Goal: Task Accomplishment & Management: Use online tool/utility

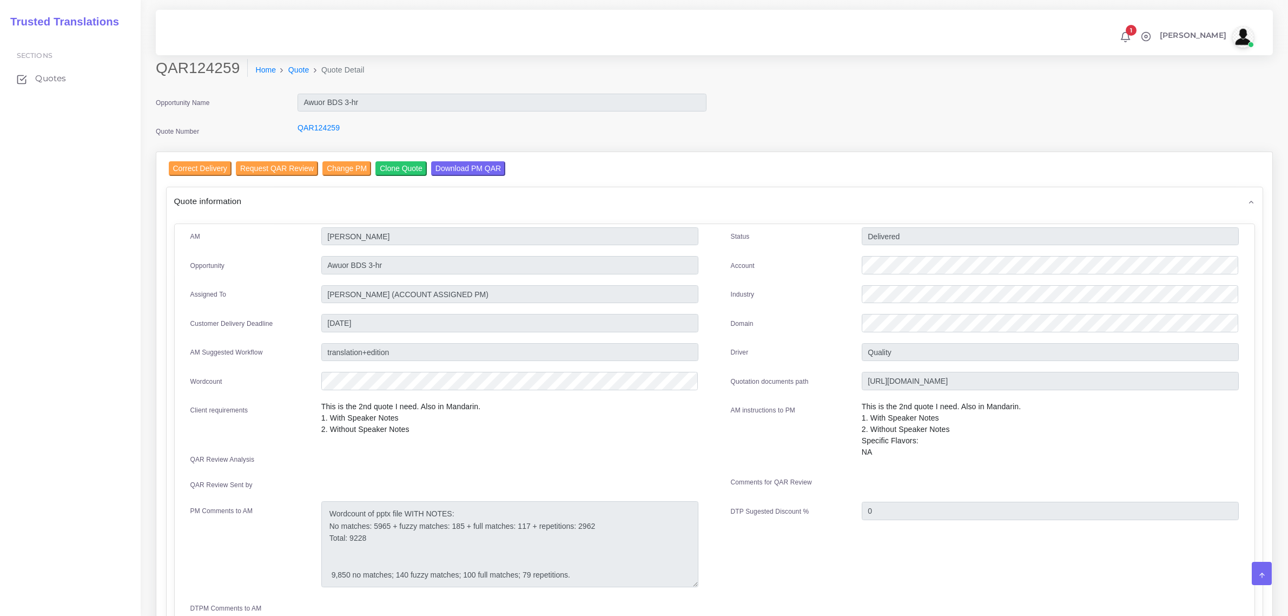
scroll to position [541, 0]
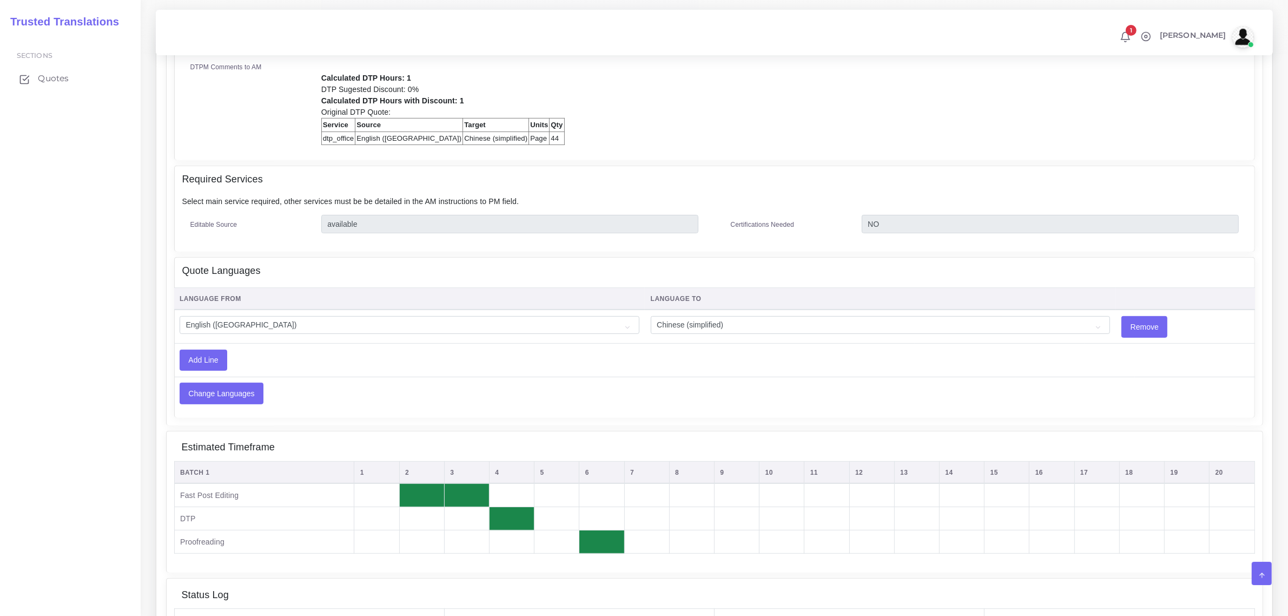
click at [47, 76] on span "Quotes" at bounding box center [53, 78] width 31 height 12
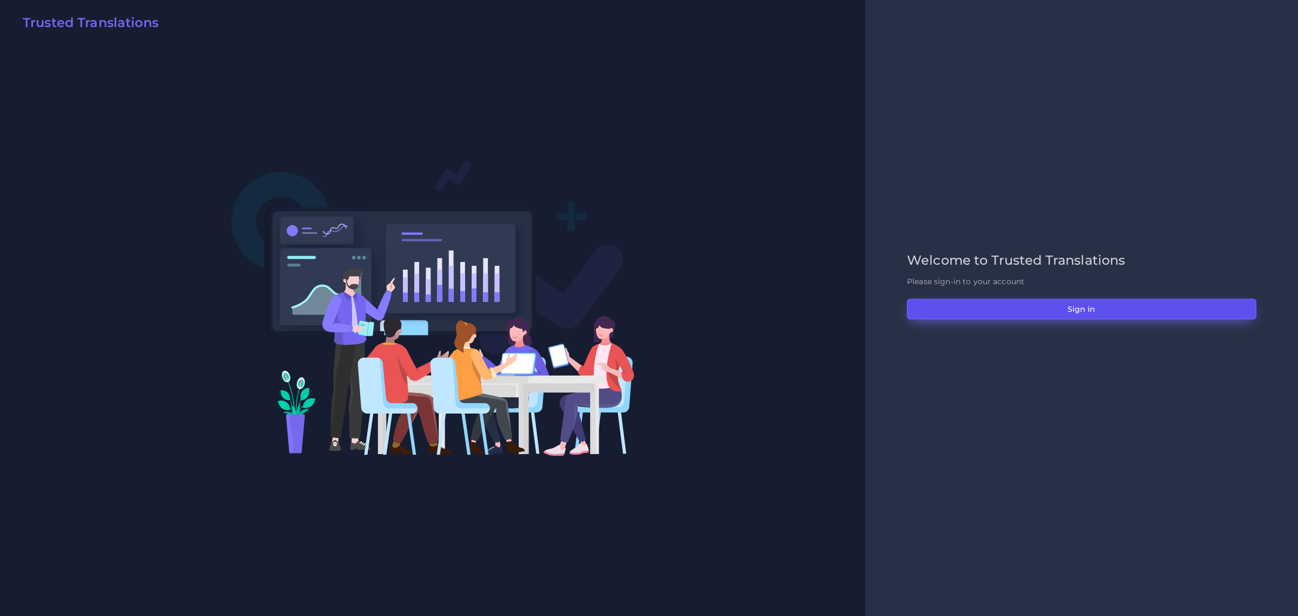
click at [1080, 307] on button "Sign in" at bounding box center [1081, 309] width 349 height 21
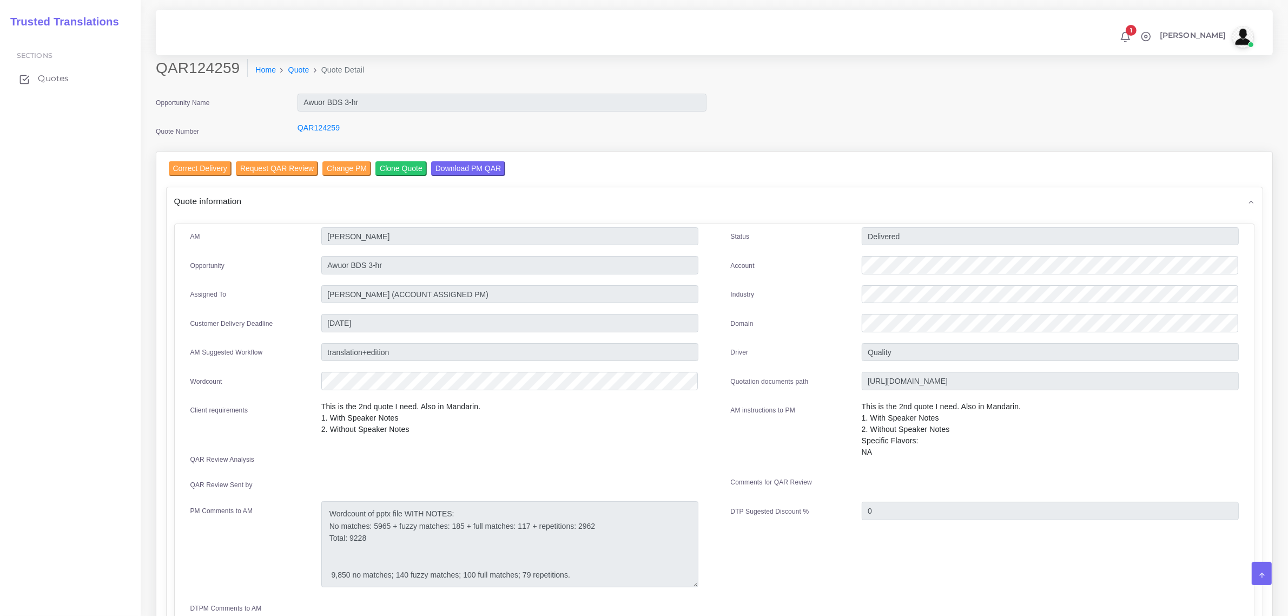
click at [52, 76] on span "Quotes" at bounding box center [53, 78] width 31 height 12
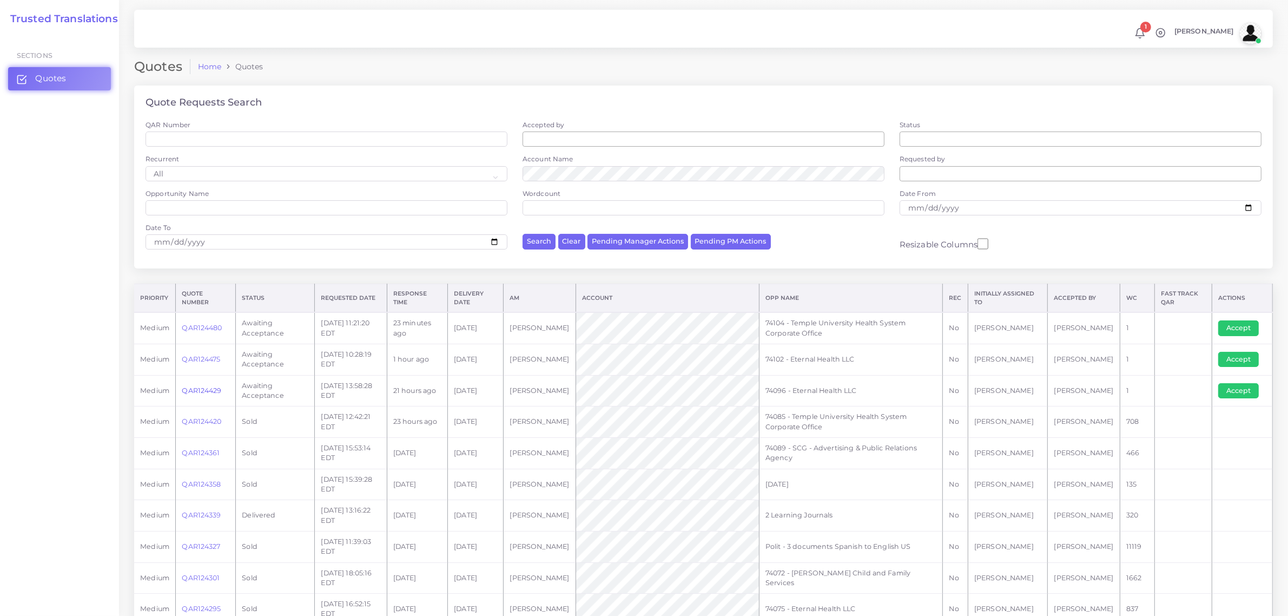
click at [201, 389] on link "QAR124429" at bounding box center [201, 390] width 39 height 8
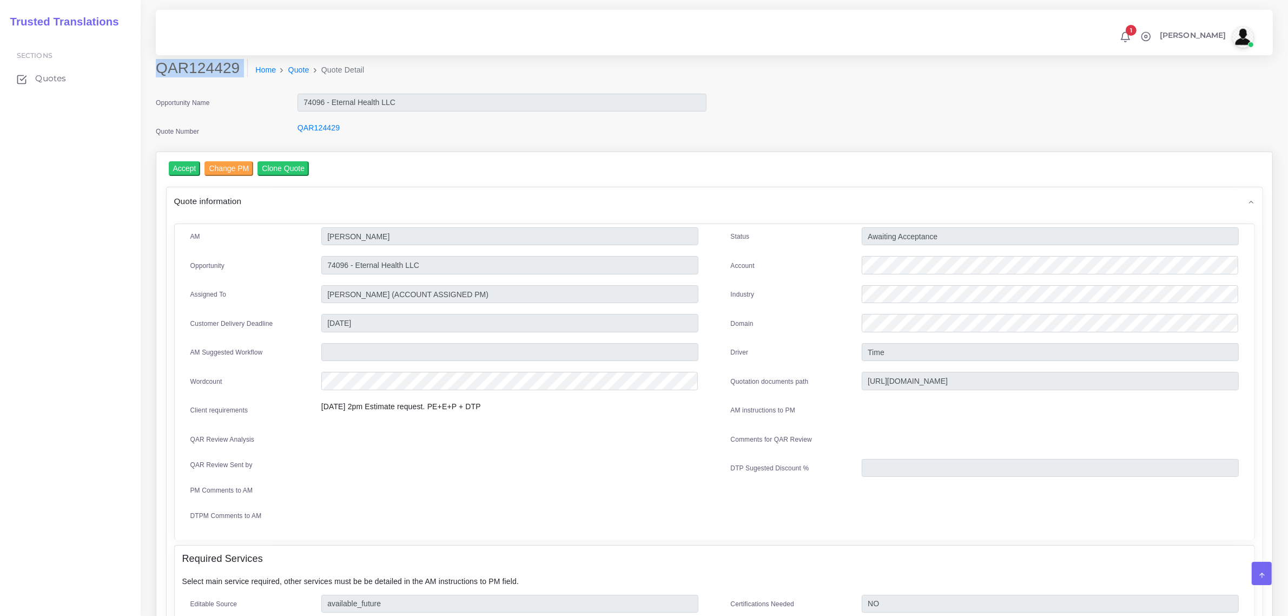
drag, startPoint x: 160, startPoint y: 68, endPoint x: 218, endPoint y: 82, distance: 60.2
click at [217, 82] on div "QAR124429 Home Quote Quote Detail" at bounding box center [573, 74] width 850 height 30
copy div "QAR124429"
click at [184, 166] on input "Accept" at bounding box center [185, 168] width 32 height 15
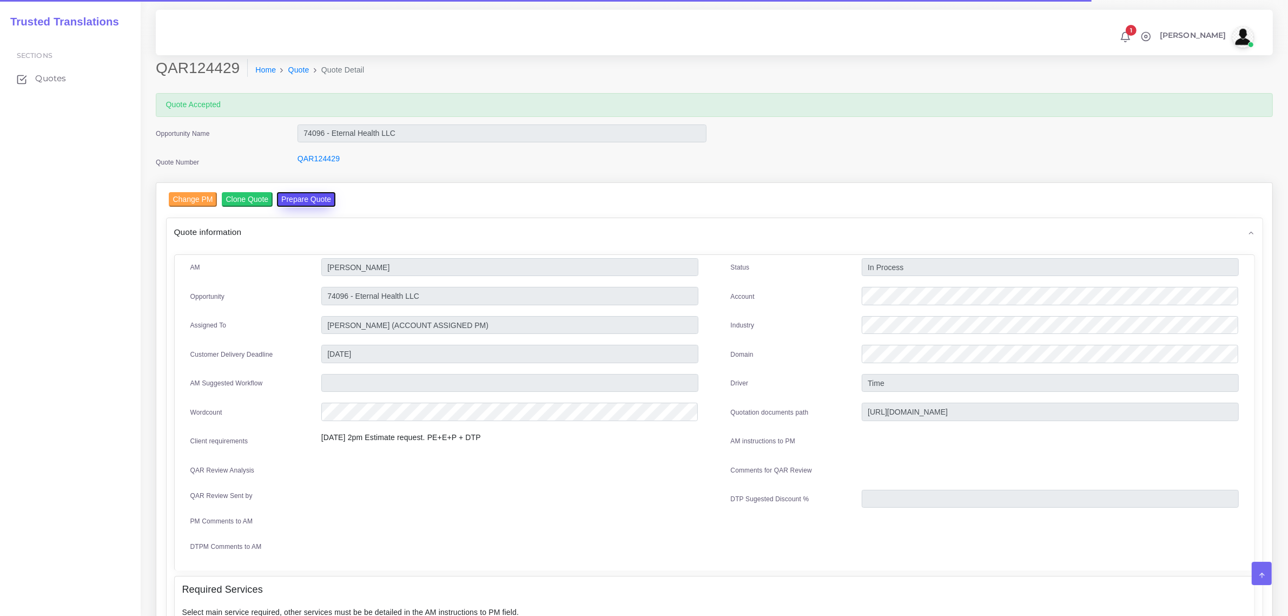
click at [294, 199] on button "Prepare Quote" at bounding box center [306, 199] width 58 height 15
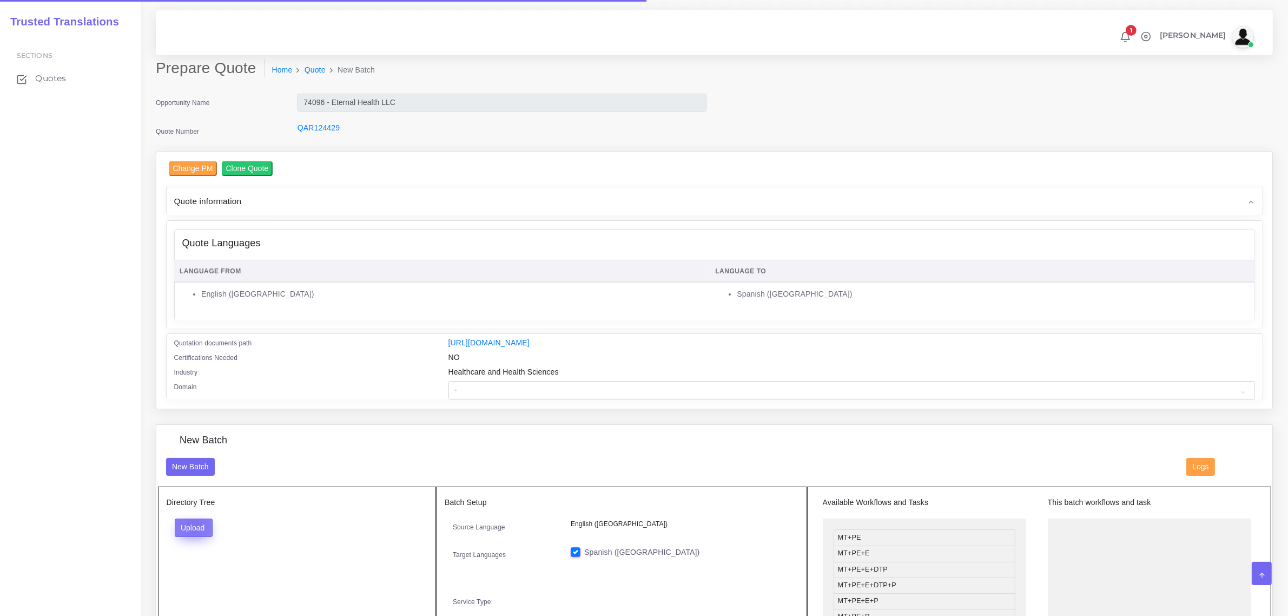
click at [192, 524] on button "Upload" at bounding box center [194, 527] width 38 height 18
click at [201, 565] on label "Files" at bounding box center [212, 569] width 75 height 14
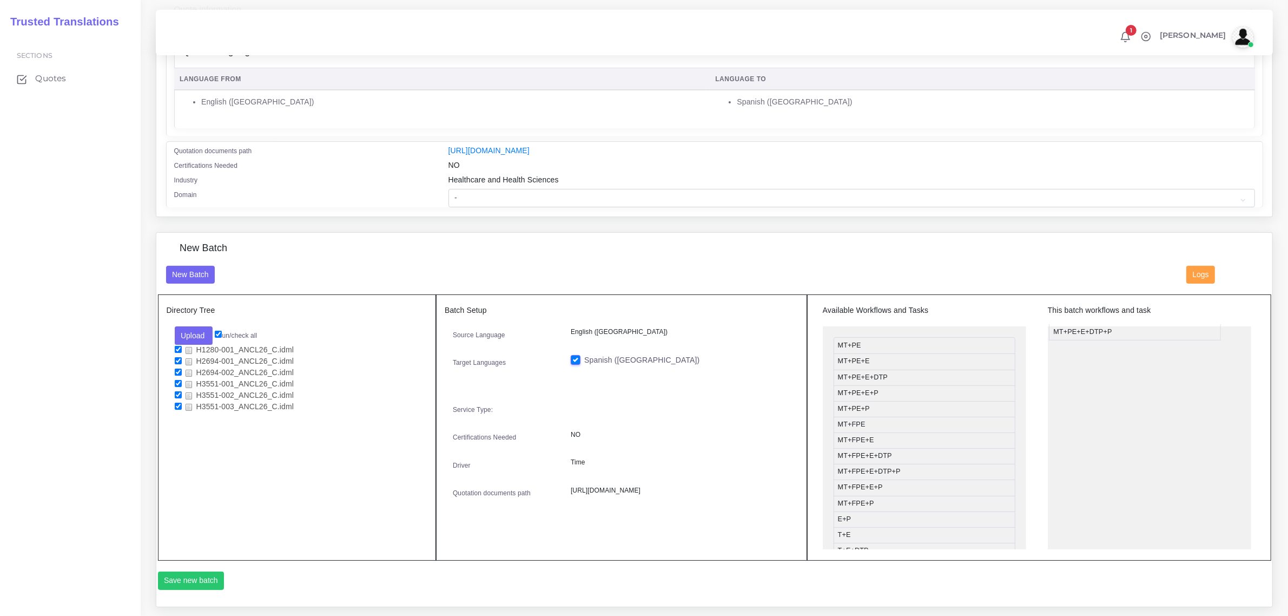
drag, startPoint x: 904, startPoint y: 392, endPoint x: 1120, endPoint y: 331, distance: 224.5
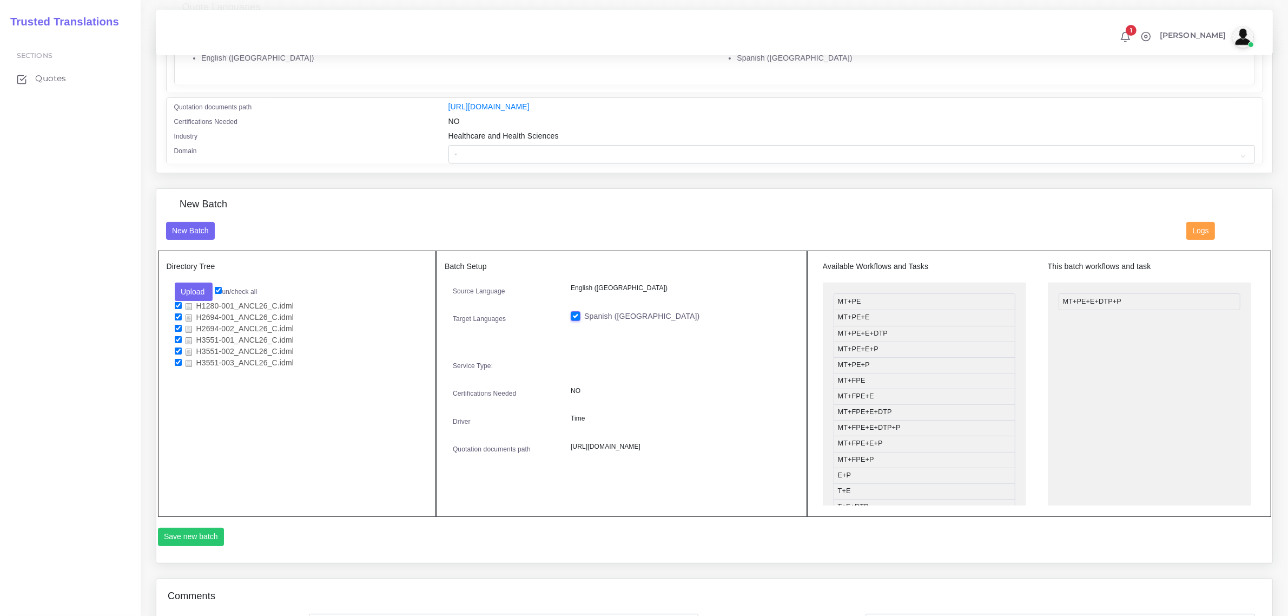
scroll to position [260, 0]
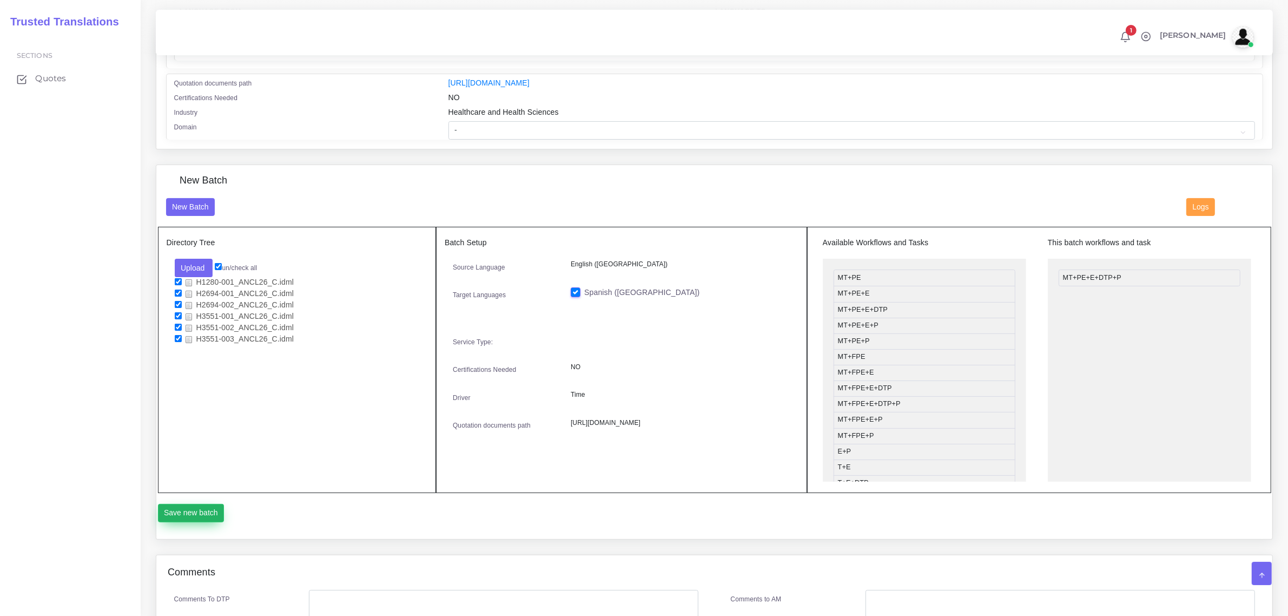
click at [202, 512] on button "Save new batch" at bounding box center [191, 513] width 67 height 18
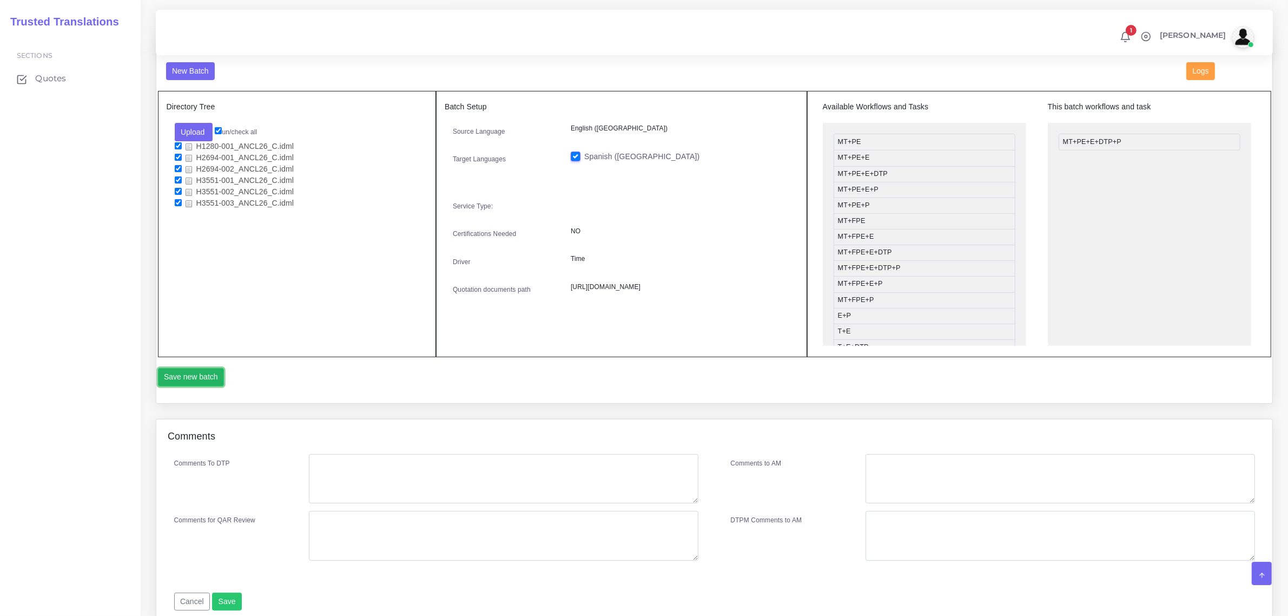
scroll to position [439, 0]
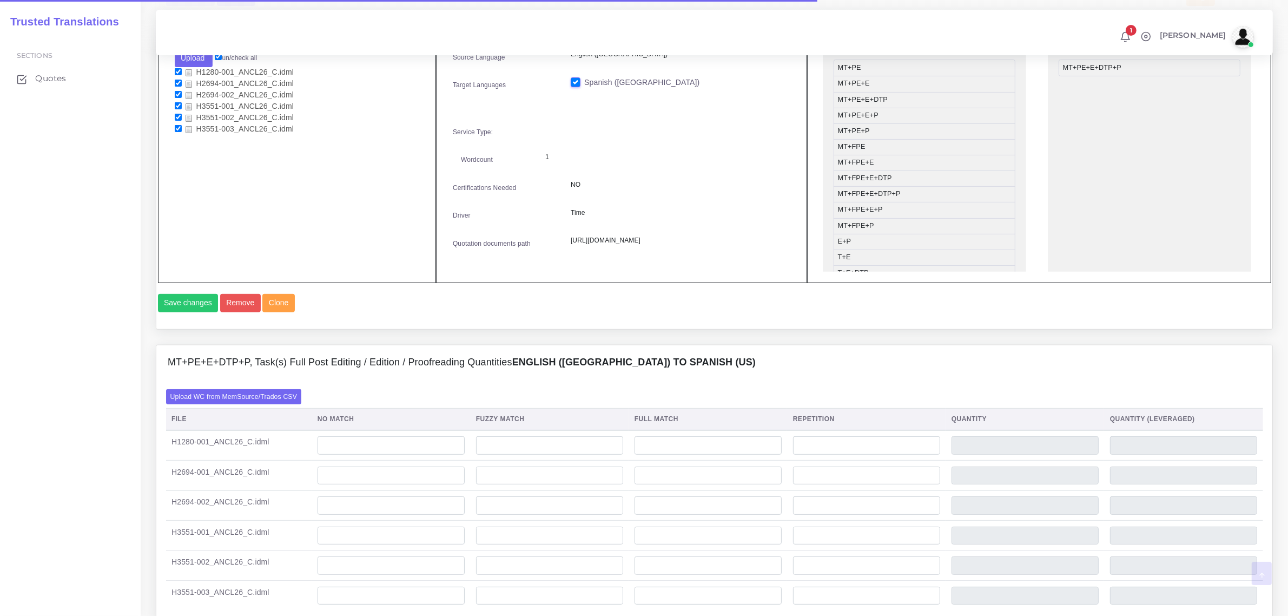
scroll to position [473, 0]
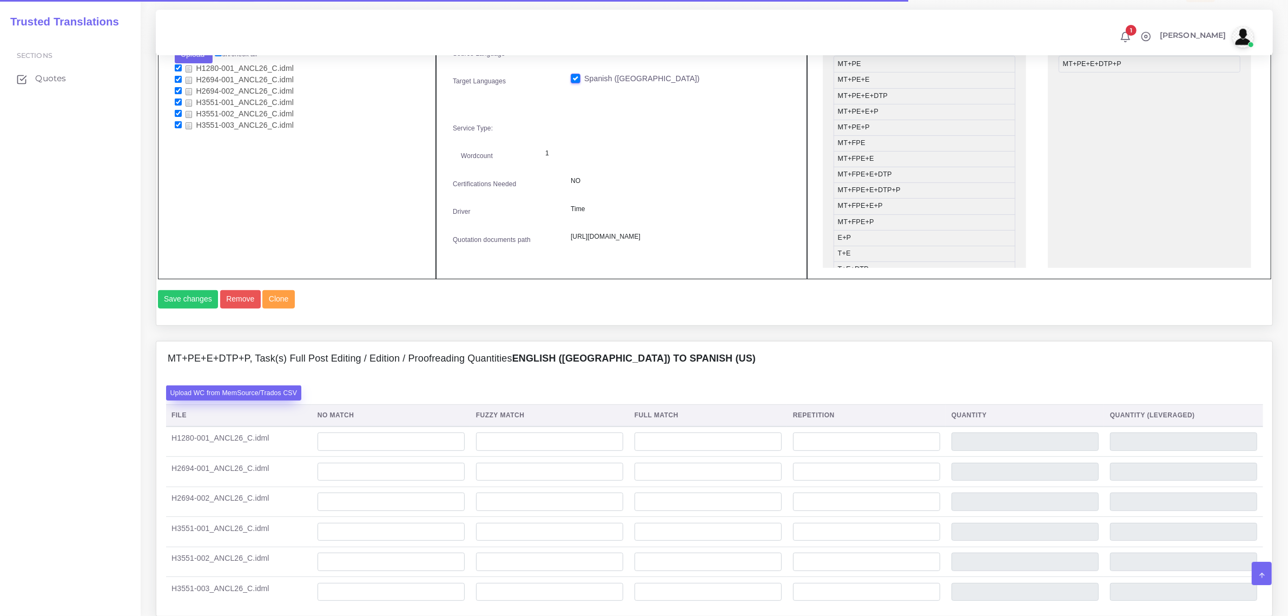
click at [267, 400] on label "Upload WC from MemSource/Trados CSV" at bounding box center [234, 392] width 136 height 15
click at [0, 0] on input "Upload WC from MemSource/Trados CSV" at bounding box center [0, 0] width 0 height 0
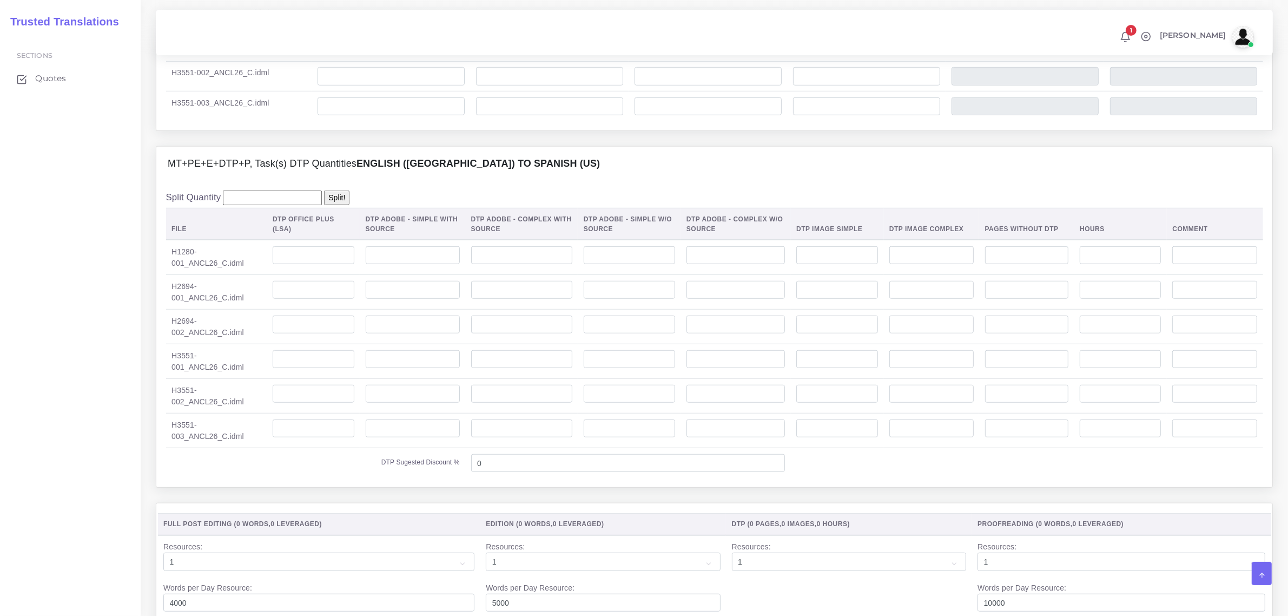
scroll to position [1014, 0]
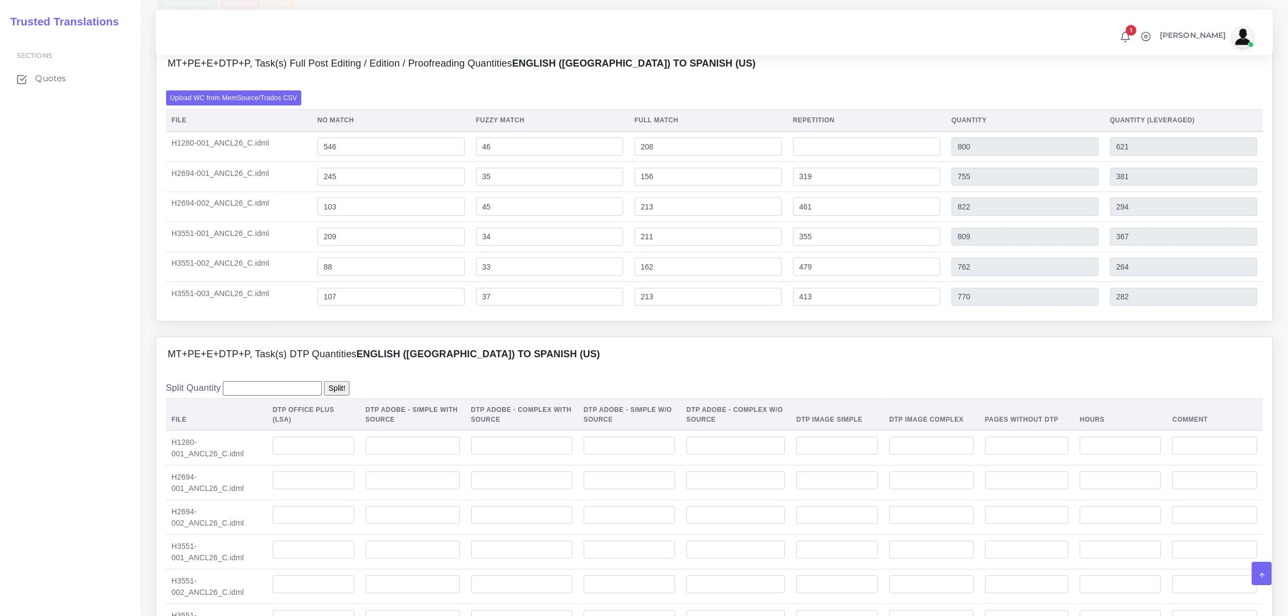
scroll to position [879, 0]
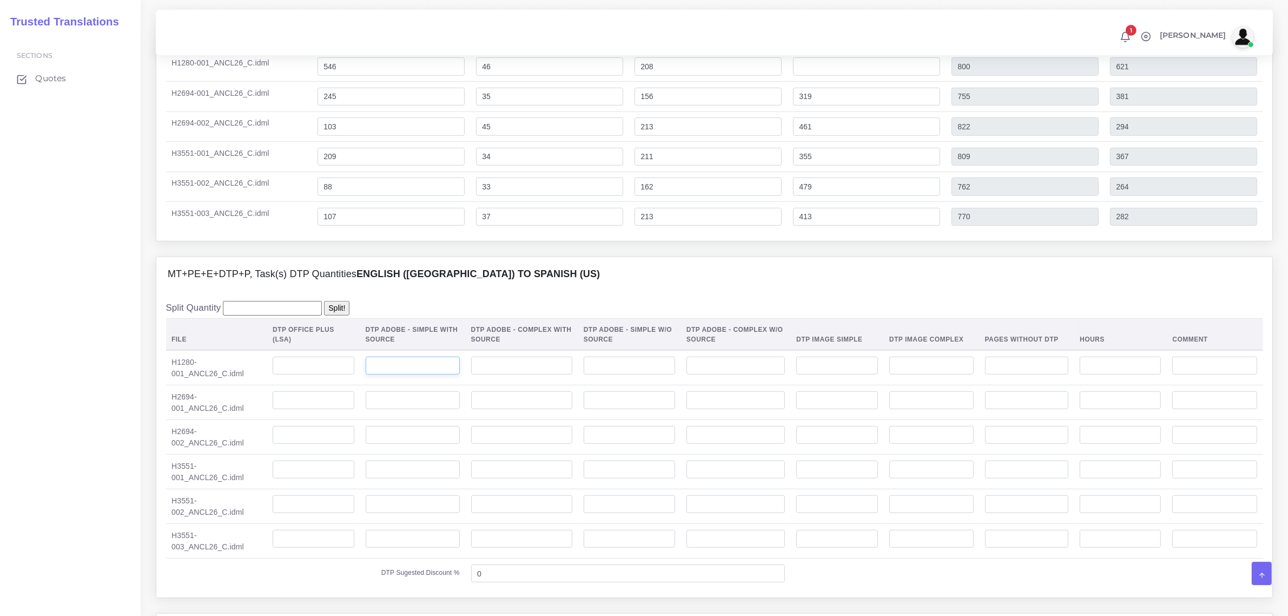
click at [406, 375] on input "number" at bounding box center [413, 365] width 94 height 18
type input "2"
drag, startPoint x: 393, startPoint y: 425, endPoint x: 398, endPoint y: 441, distance: 16.9
click at [393, 409] on input "number" at bounding box center [413, 400] width 94 height 18
type input "2"
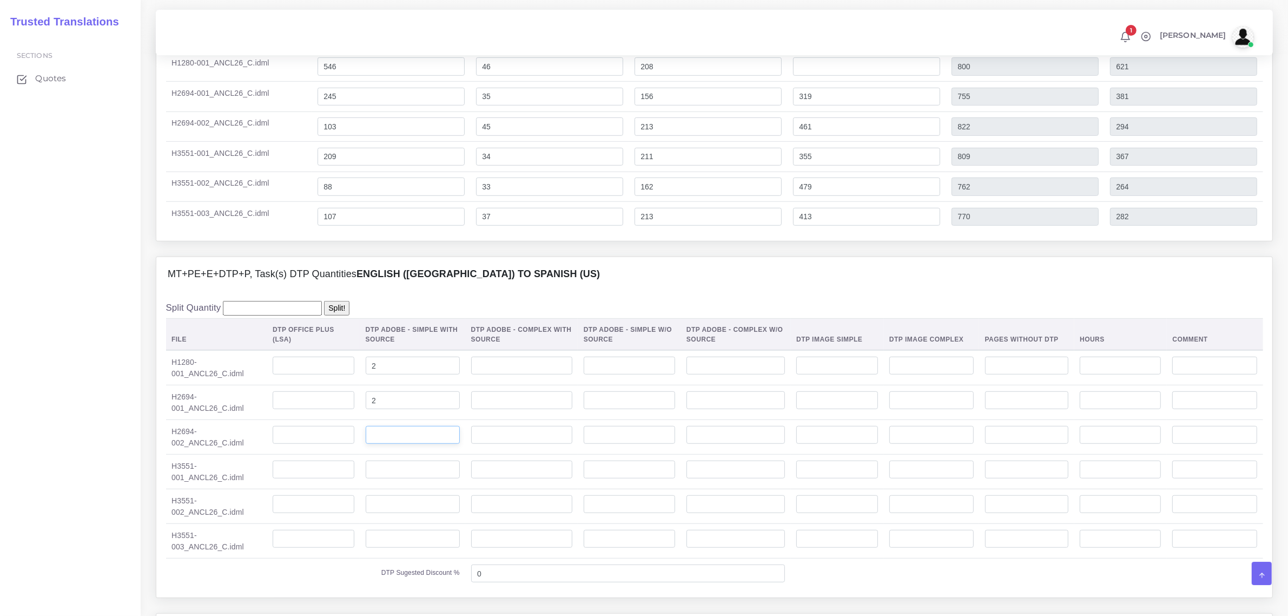
click at [400, 444] on input "number" at bounding box center [413, 435] width 94 height 18
type input "2"
click at [404, 479] on input "number" at bounding box center [413, 469] width 94 height 18
type input "2"
click at [404, 513] on input "number" at bounding box center [413, 504] width 94 height 18
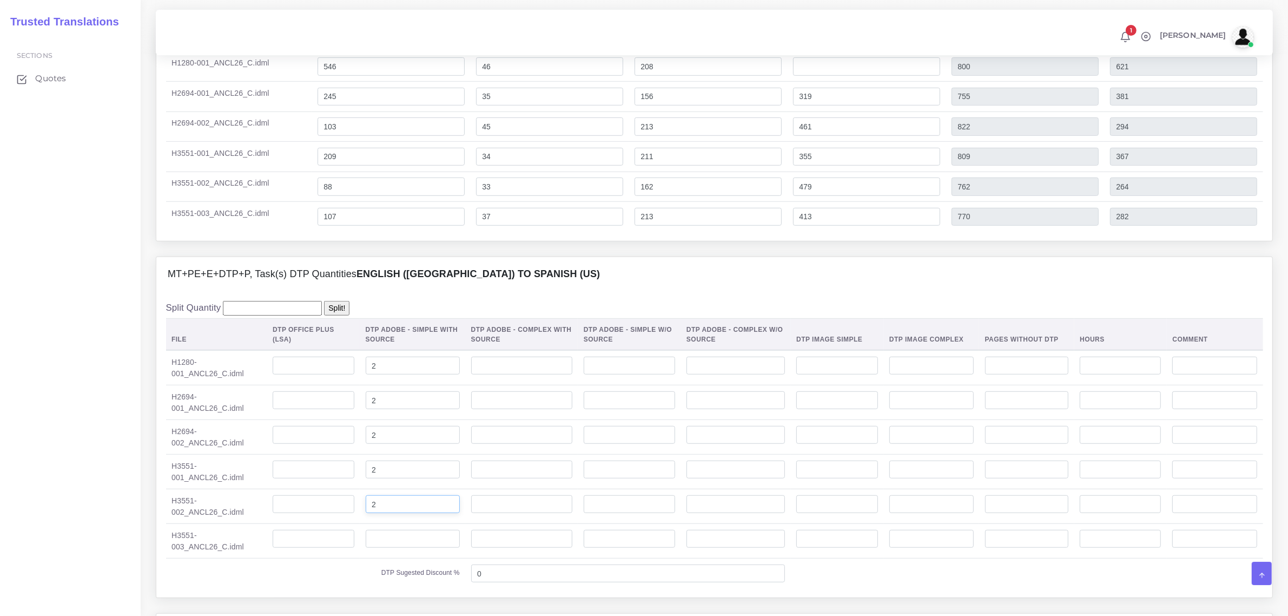
type input "2"
click at [408, 548] on input "number" at bounding box center [413, 539] width 94 height 18
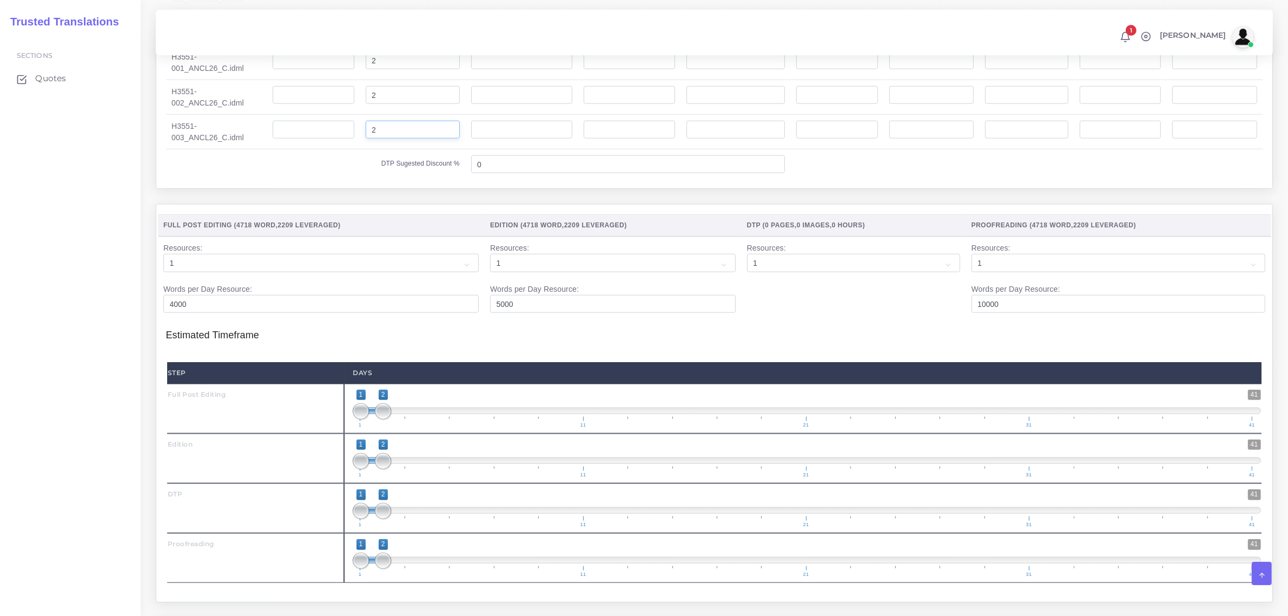
scroll to position [1352, 0]
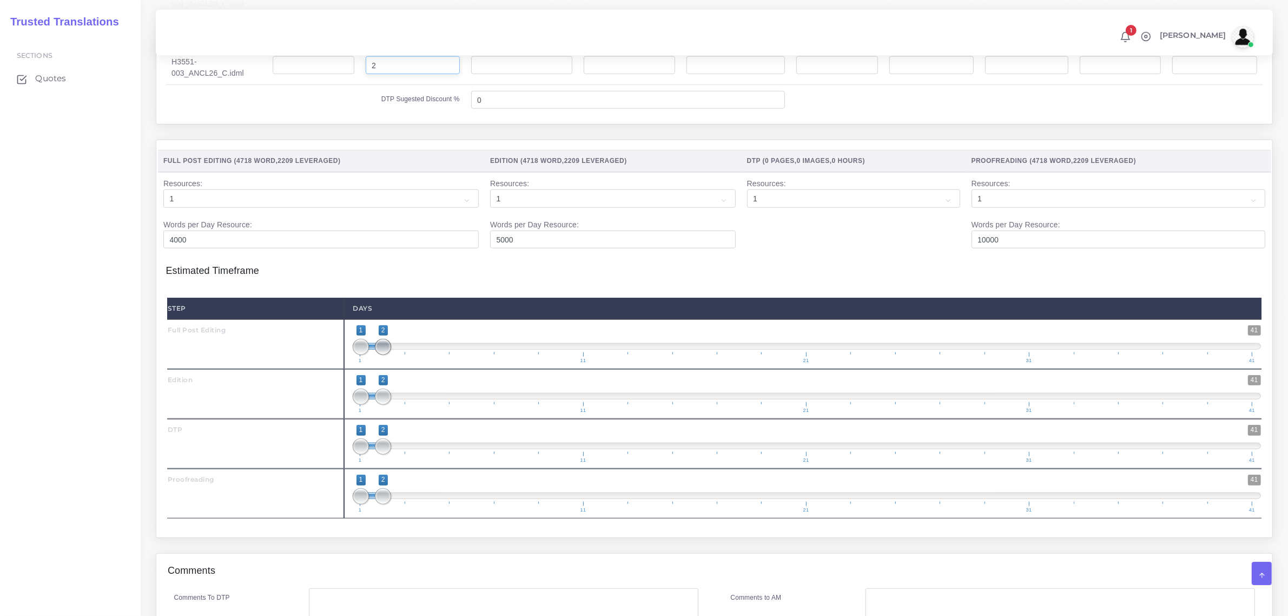
type input "2"
type input "1;1"
drag, startPoint x: 382, startPoint y: 371, endPoint x: 349, endPoint y: 431, distance: 68.3
click at [345, 369] on div "1 41 1 1 1 — 1 1 11 21 31 41 1;1" at bounding box center [807, 344] width 926 height 50
type input "2;2"
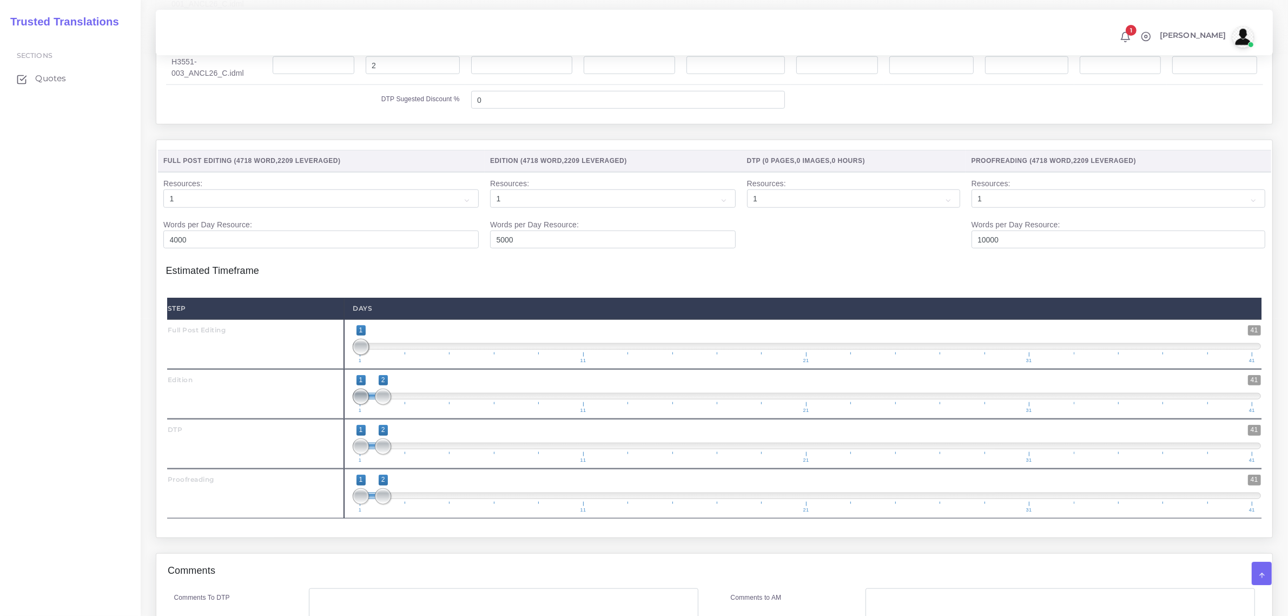
drag, startPoint x: 355, startPoint y: 422, endPoint x: 396, endPoint y: 423, distance: 41.1
click at [396, 413] on span "1 41 1 2 1 — 2 1 11 21 31 41" at bounding box center [807, 394] width 908 height 38
drag, startPoint x: 384, startPoint y: 466, endPoint x: 395, endPoint y: 473, distance: 13.4
click at [395, 463] on span "1 41 1 3 1 — 3 1 11 21 31 41" at bounding box center [807, 444] width 908 height 38
type input "3;3"
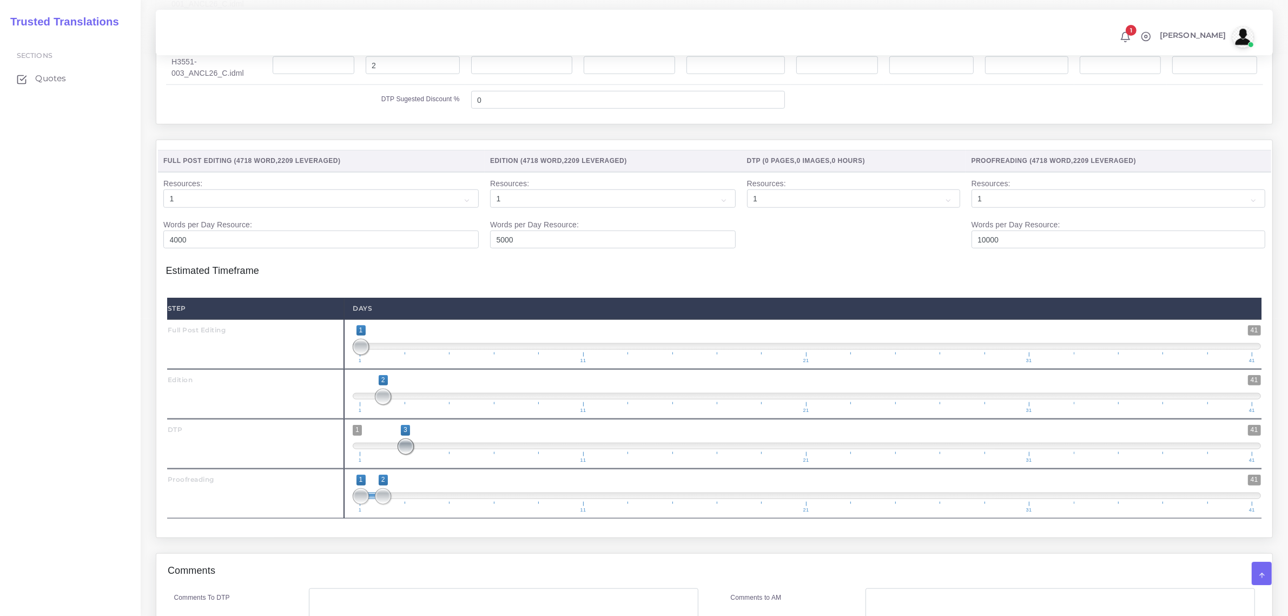
drag, startPoint x: 360, startPoint y: 472, endPoint x: 415, endPoint y: 474, distance: 55.2
click at [415, 463] on span "1 41 3 3 3 — 3 1 11 21 31 41" at bounding box center [807, 444] width 908 height 38
drag, startPoint x: 379, startPoint y: 522, endPoint x: 422, endPoint y: 522, distance: 42.7
click at [422, 504] on span at bounding box center [428, 496] width 16 height 16
drag, startPoint x: 358, startPoint y: 523, endPoint x: 437, endPoint y: 526, distance: 78.5
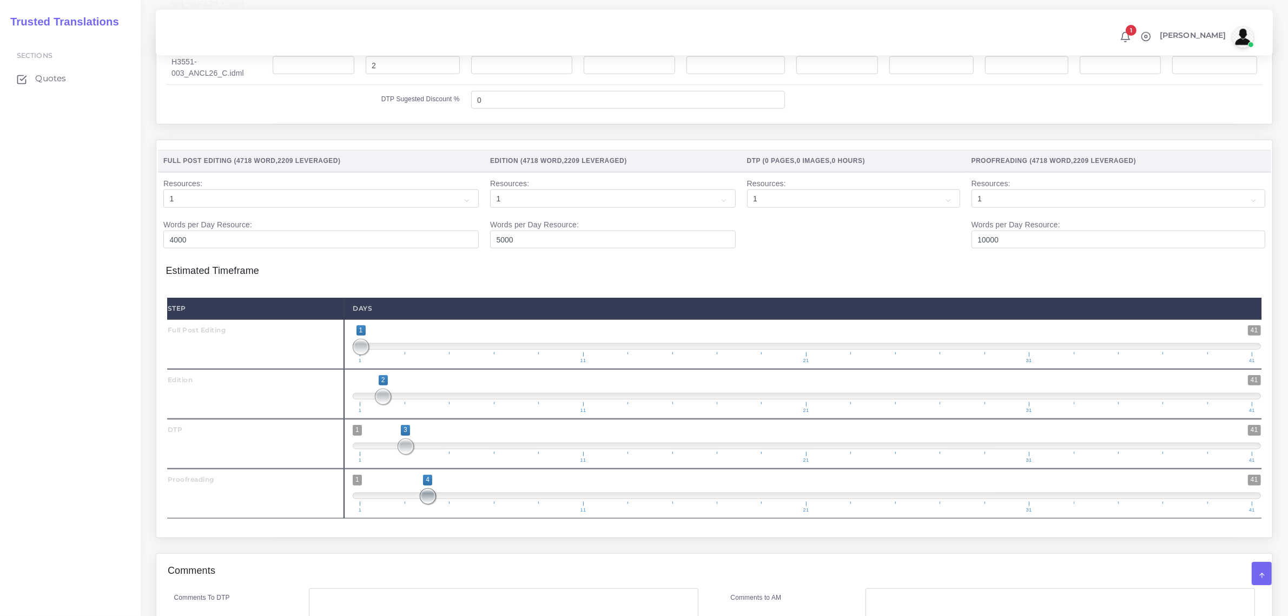
click at [437, 512] on span "1 41 4 4 4 — 4 1 11 21 31 41" at bounding box center [807, 493] width 908 height 38
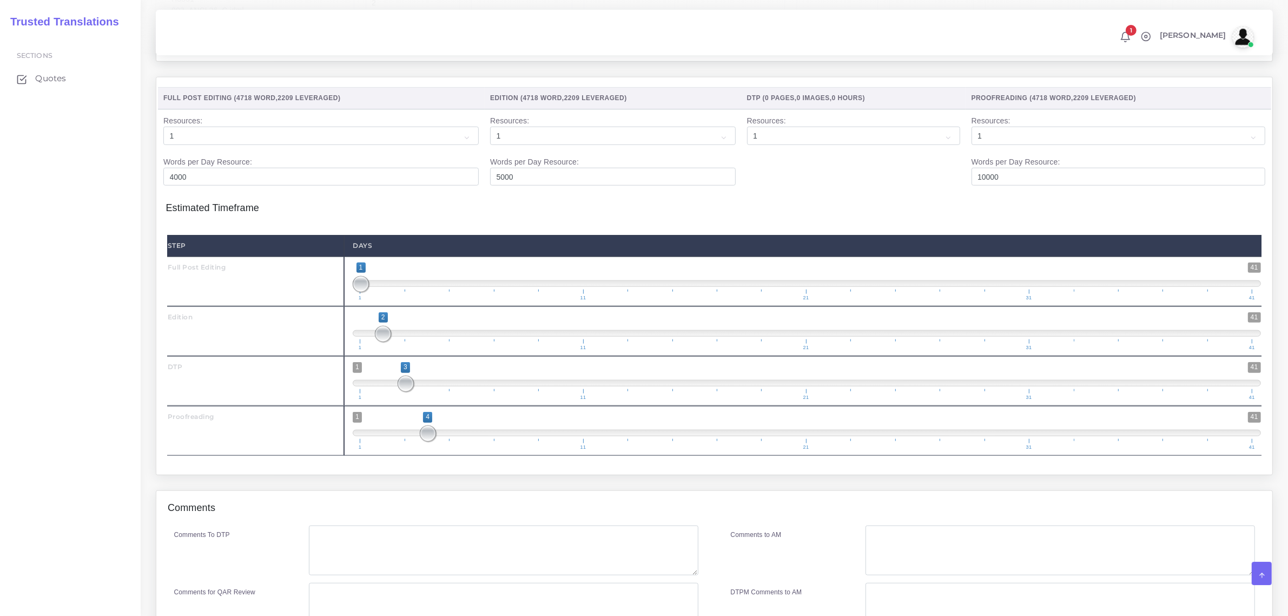
scroll to position [1488, 0]
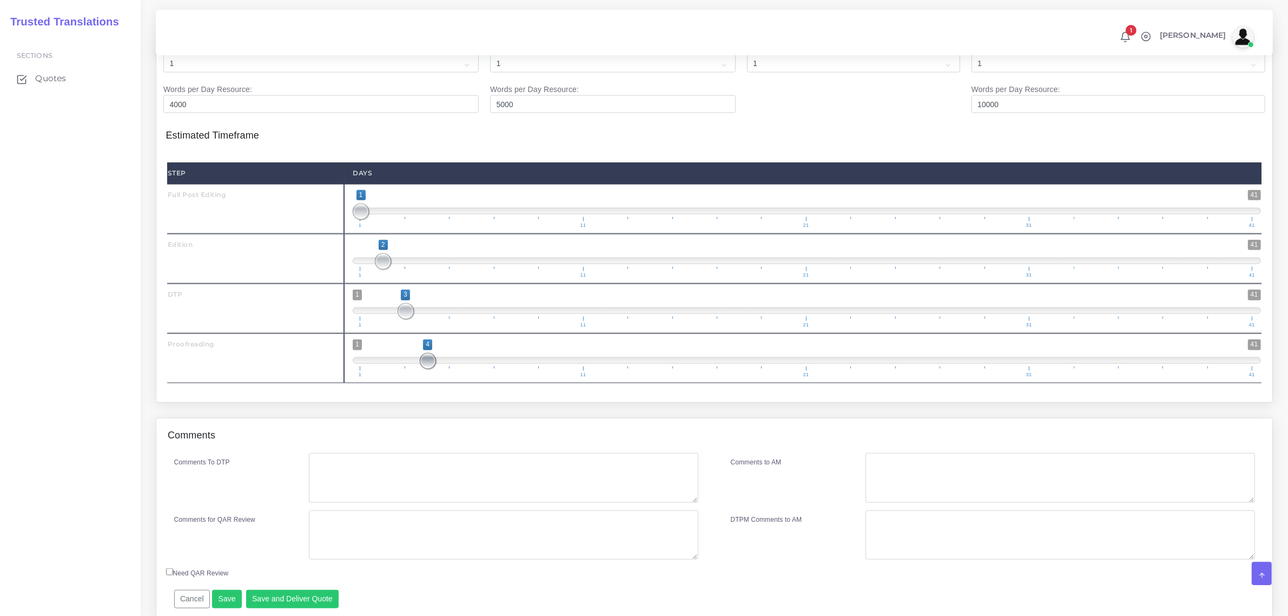
drag, startPoint x: 425, startPoint y: 387, endPoint x: 448, endPoint y: 386, distance: 22.7
click at [448, 377] on span "1 41 4 4 4 — 4 1 11 21 31 41" at bounding box center [807, 358] width 908 height 38
drag, startPoint x: 418, startPoint y: 382, endPoint x: 414, endPoint y: 387, distance: 5.9
click at [408, 369] on span at bounding box center [406, 361] width 16 height 16
drag, startPoint x: 424, startPoint y: 390, endPoint x: 439, endPoint y: 393, distance: 15.4
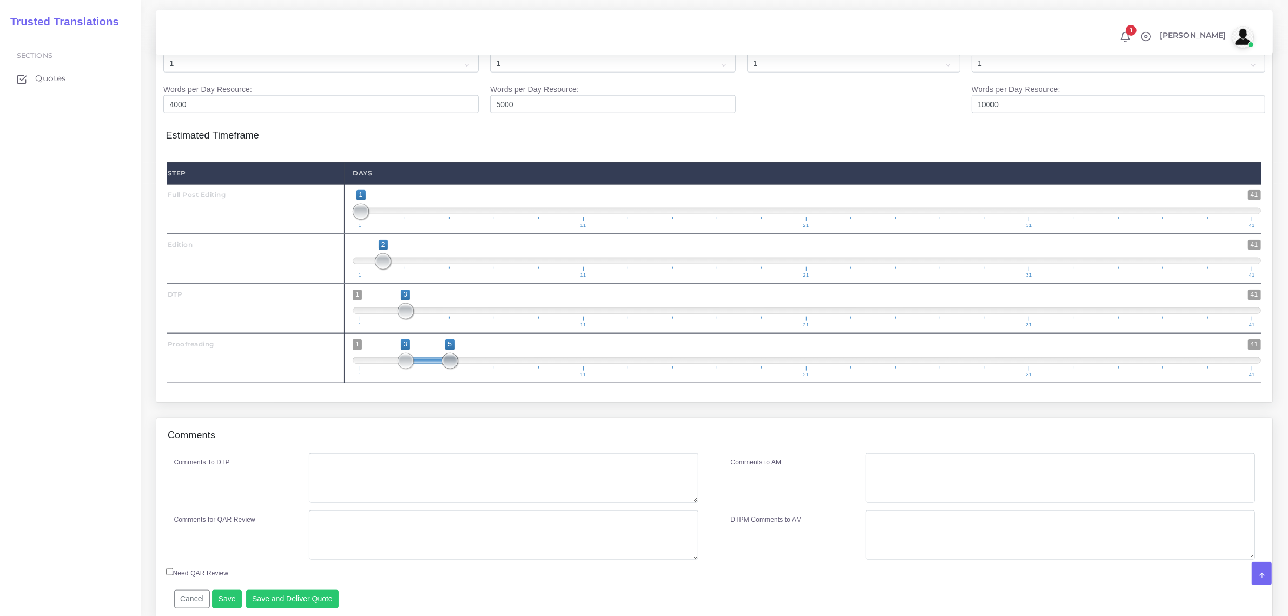
click at [445, 369] on span at bounding box center [450, 361] width 16 height 16
drag, startPoint x: 406, startPoint y: 386, endPoint x: 435, endPoint y: 381, distance: 30.1
click at [435, 377] on span "1 41 4 5 4 — 5 1 11 21 31 41" at bounding box center [807, 358] width 908 height 38
type input "5;5"
drag, startPoint x: 420, startPoint y: 388, endPoint x: 437, endPoint y: 389, distance: 16.3
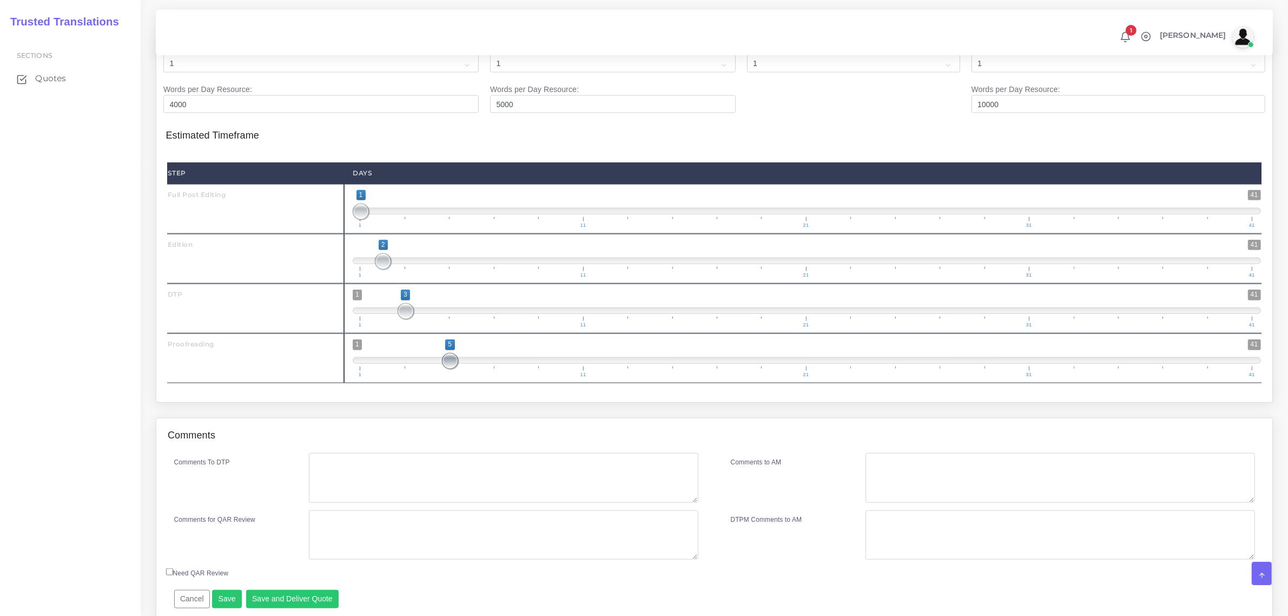
click at [437, 377] on span "1 41 5 5 5 — 5 1 11 21 31 41" at bounding box center [807, 358] width 908 height 38
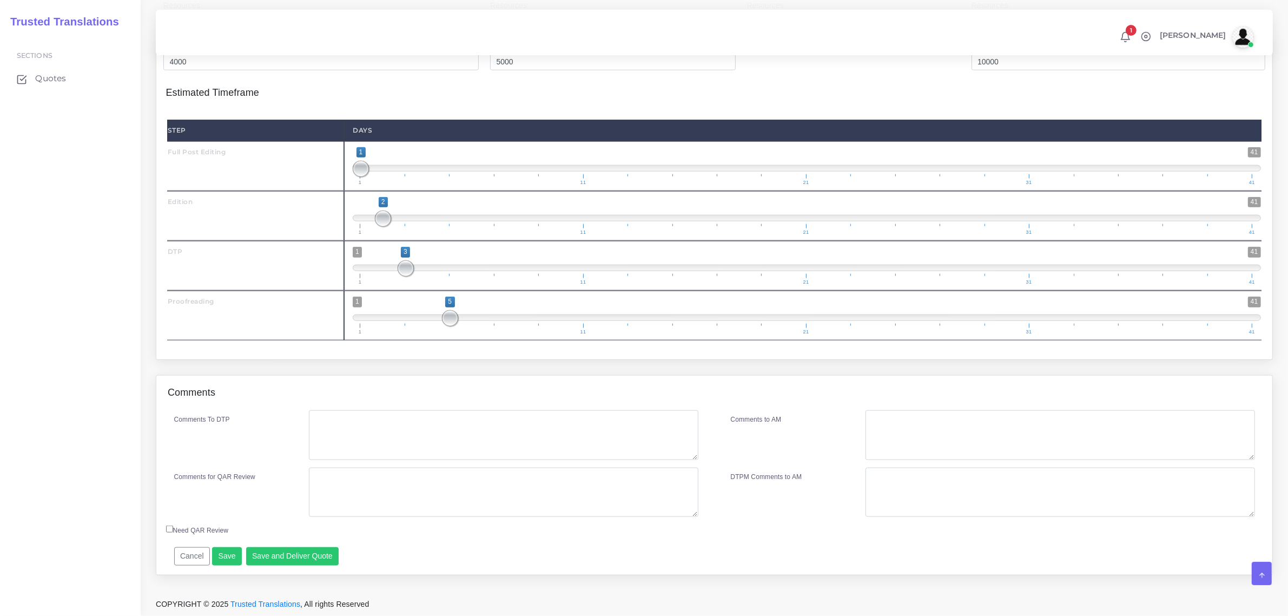
scroll to position [1556, 0]
click at [339, 429] on textarea "Comments To DTP" at bounding box center [503, 435] width 389 height 50
type textarea "no specific instructions"
click at [289, 558] on button "Save and Deliver Quote" at bounding box center [292, 556] width 93 height 18
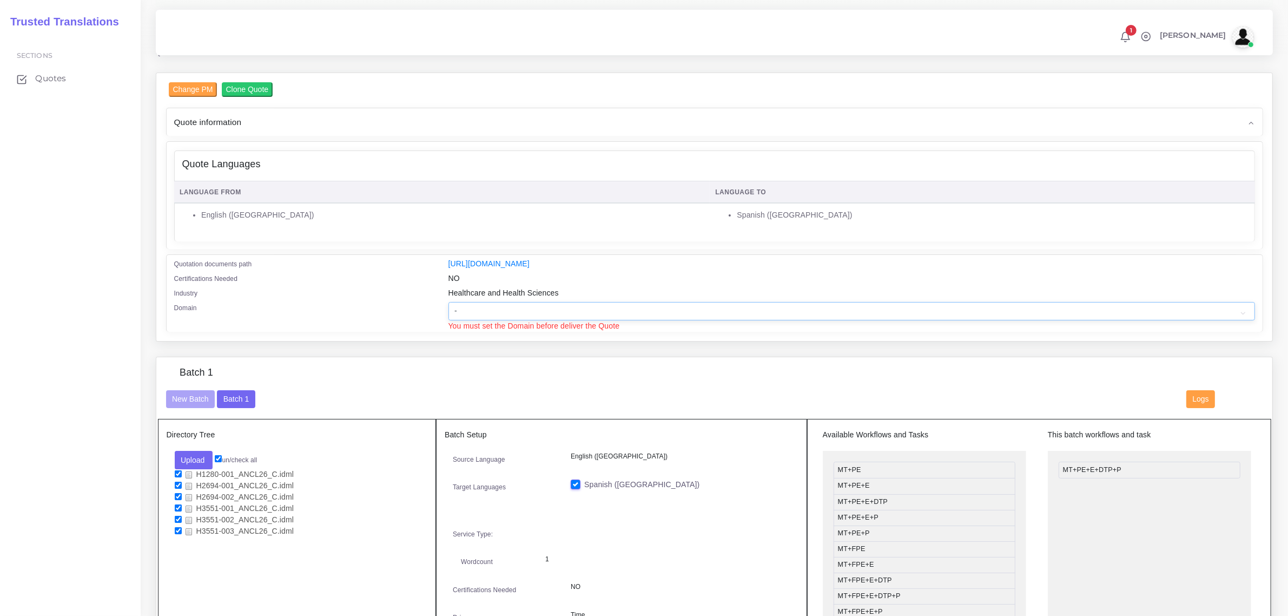
click at [560, 307] on select "- Advertising and Media Agriculture, Forestry and Fishing Architecture, Buildin…" at bounding box center [851, 311] width 807 height 18
select select "Healthcare and Health Sciences"
click at [448, 302] on select "- Advertising and Media Agriculture, Forestry and Fishing Architecture, Buildin…" at bounding box center [851, 311] width 807 height 18
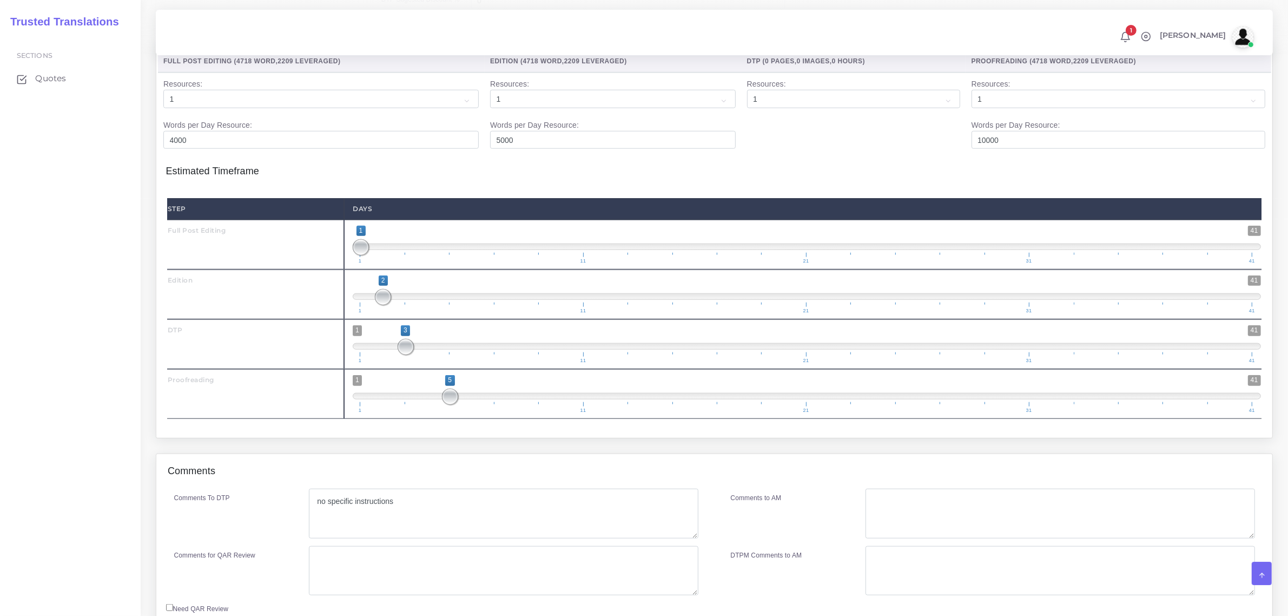
scroll to position [1567, 0]
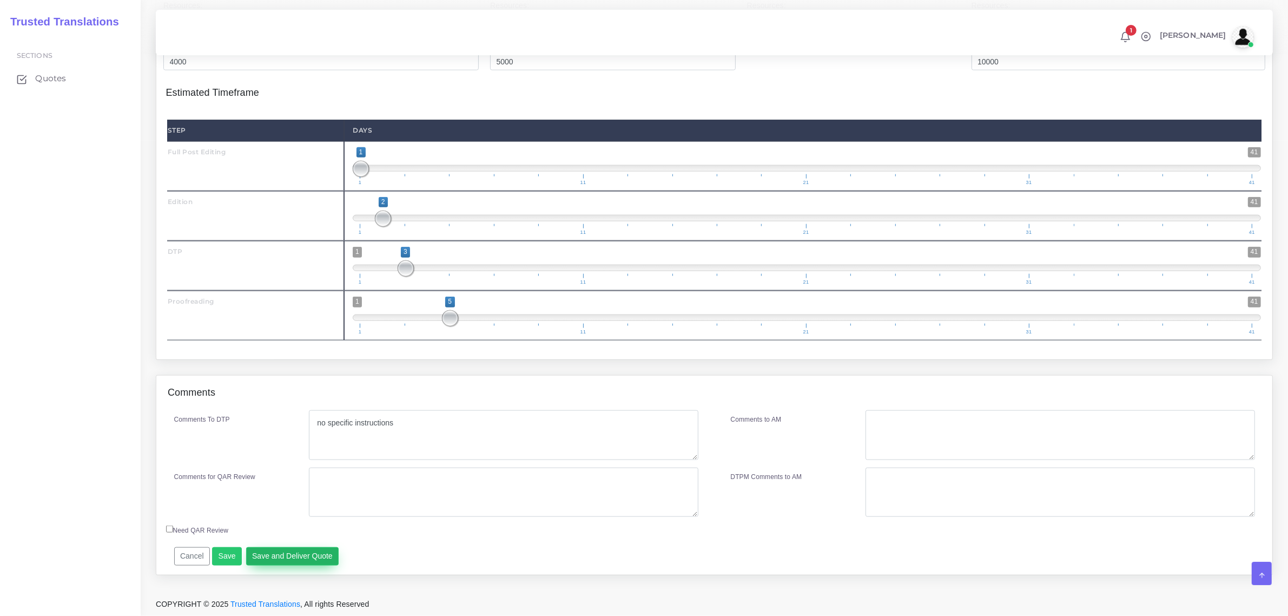
click at [291, 551] on button "Save and Deliver Quote" at bounding box center [292, 556] width 93 height 18
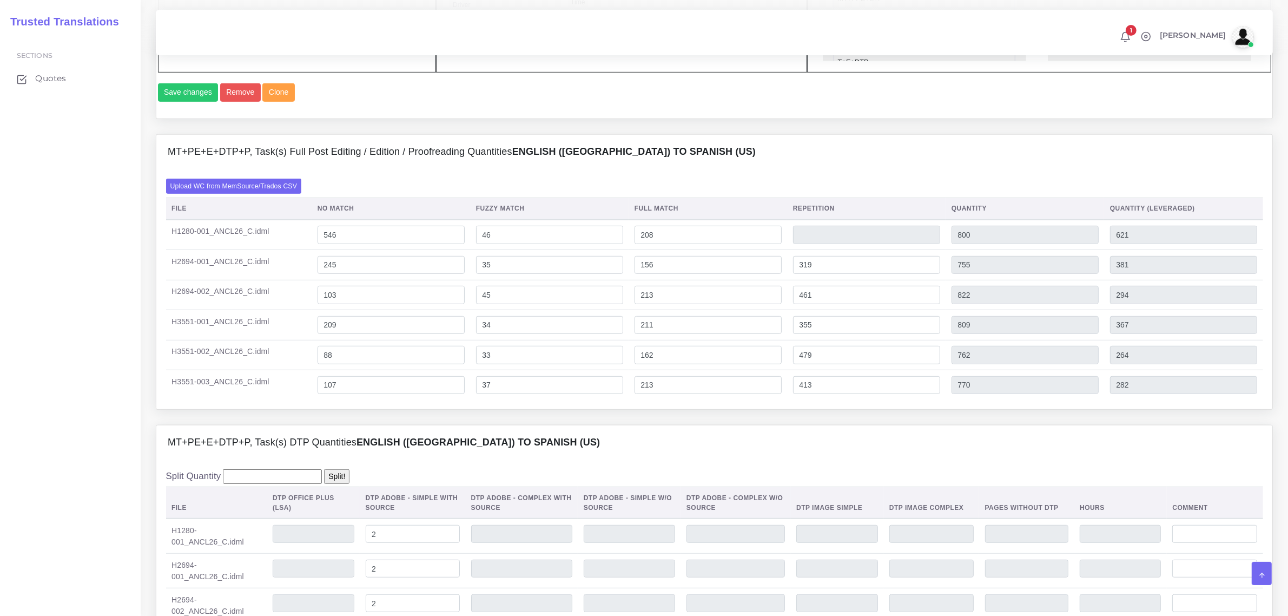
scroll to position [485, 0]
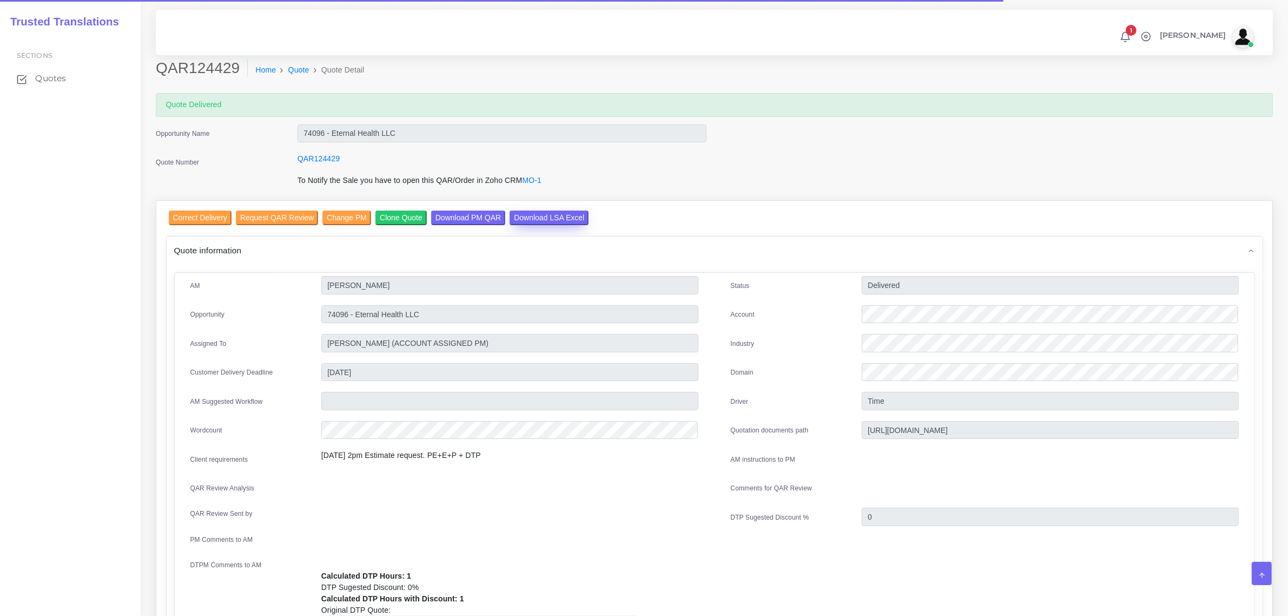
drag, startPoint x: 537, startPoint y: 209, endPoint x: 541, endPoint y: 213, distance: 5.8
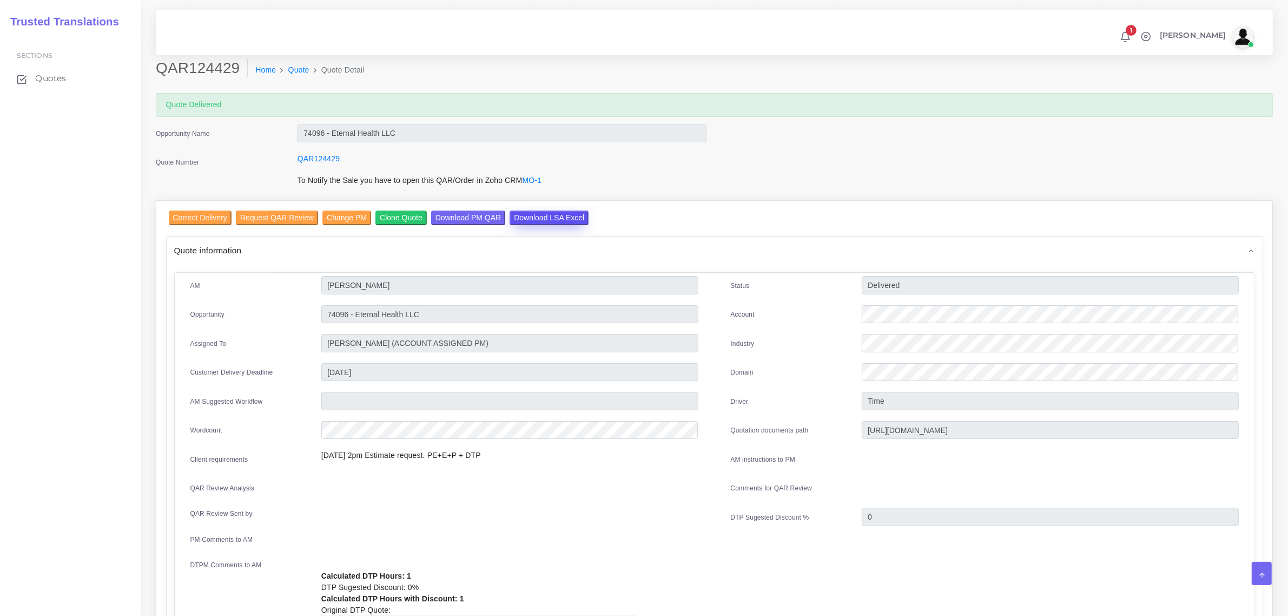
click at [541, 214] on input "Download LSA Excel" at bounding box center [549, 217] width 79 height 15
